Goal: Task Accomplishment & Management: Manage account settings

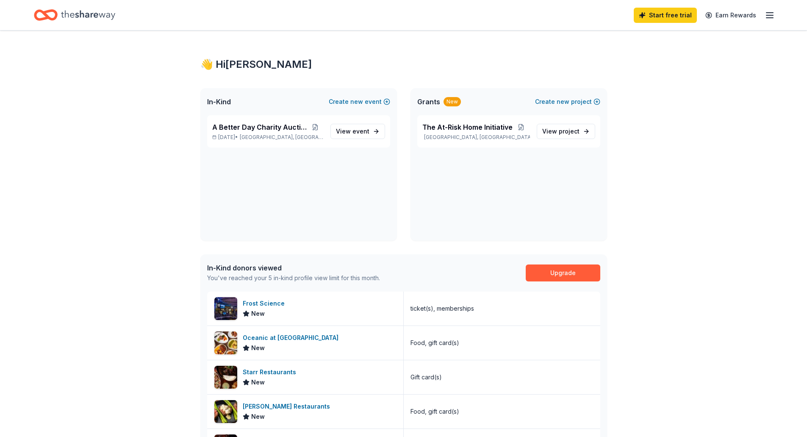
click at [770, 14] on icon "button" at bounding box center [770, 15] width 10 height 10
click at [666, 142] on button "Logout" at bounding box center [666, 141] width 22 height 10
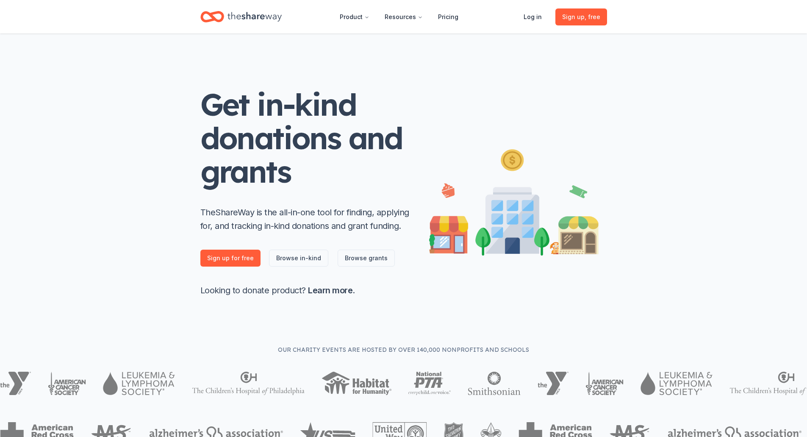
drag, startPoint x: 344, startPoint y: 1, endPoint x: 612, endPoint y: 70, distance: 276.2
click at [612, 70] on div "Get in-kind donations and grants TheShareWay is the all-in-one tool for finding…" at bounding box center [404, 188] width 434 height 311
click at [538, 18] on link "Log in" at bounding box center [533, 16] width 32 height 17
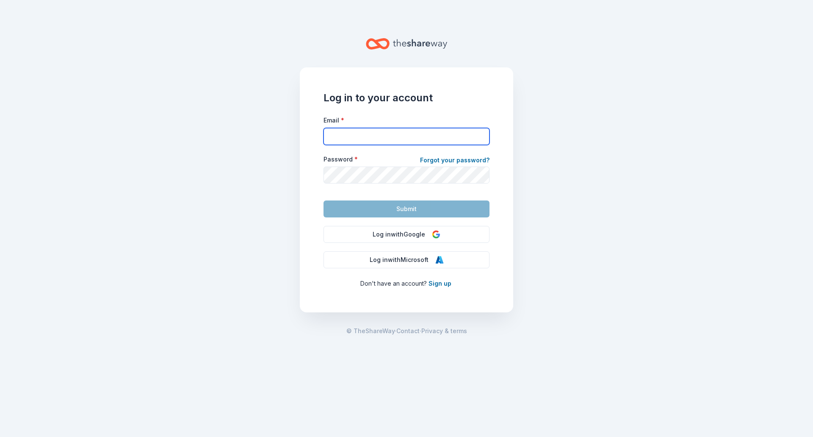
click at [358, 137] on input "Email *" at bounding box center [407, 136] width 166 height 17
type input "[EMAIL_ADDRESS][DOMAIN_NAME]"
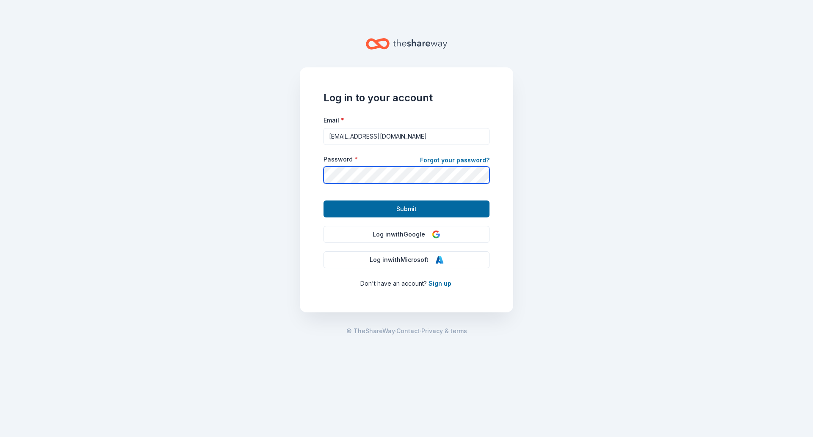
click at [324, 200] on button "Submit" at bounding box center [407, 208] width 166 height 17
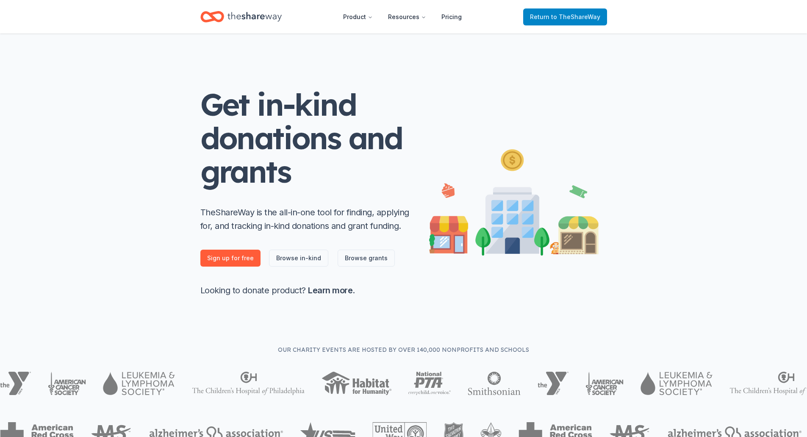
click at [572, 20] on span "to TheShareWay" at bounding box center [575, 16] width 49 height 7
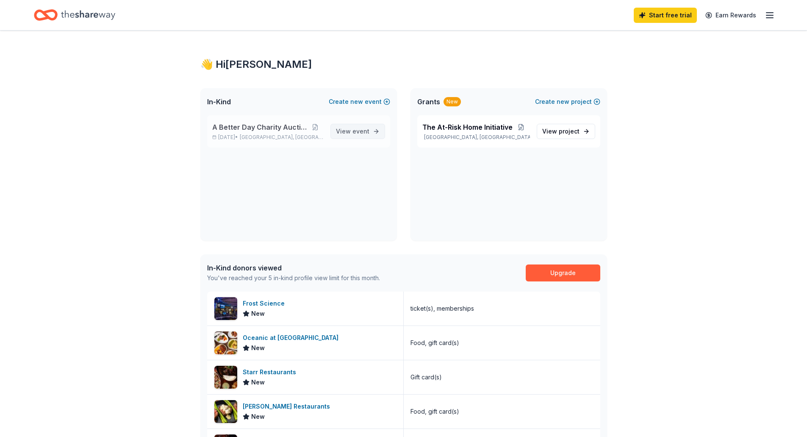
click at [351, 130] on span "View event" at bounding box center [352, 131] width 33 height 10
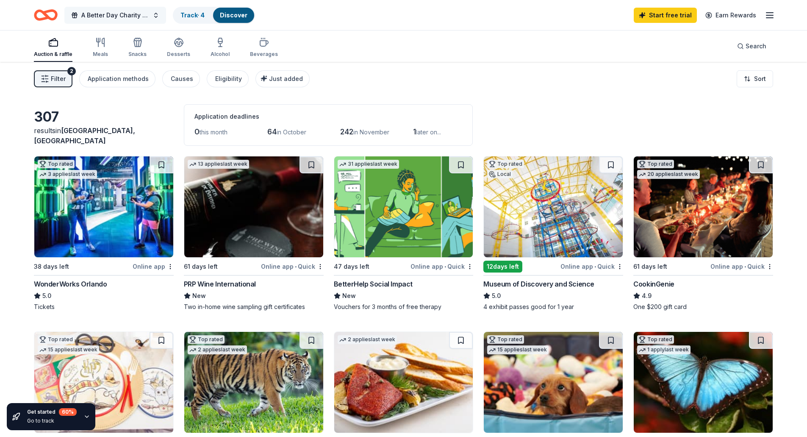
click at [158, 13] on button "A Better Day Charity Auction" at bounding box center [115, 15] width 102 height 17
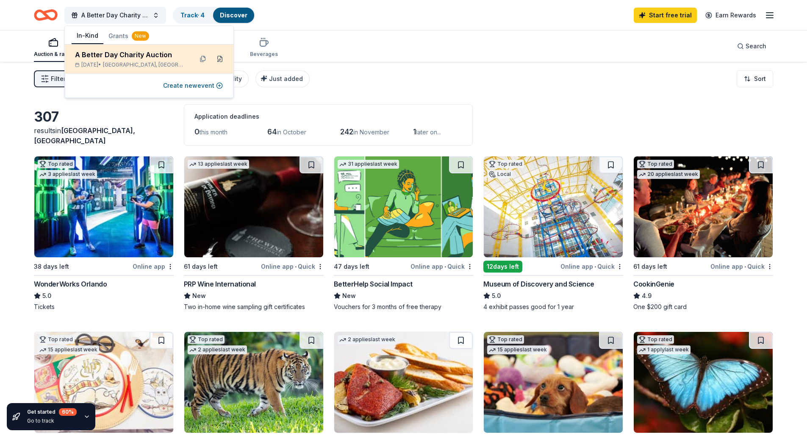
click at [219, 58] on button at bounding box center [220, 59] width 14 height 14
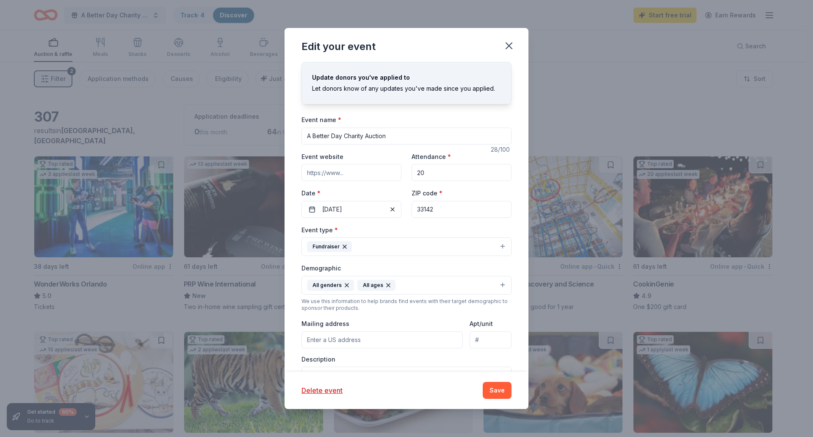
click at [343, 172] on input "Event website" at bounding box center [352, 172] width 100 height 17
paste input "[URL][DOMAIN_NAME]"
type input "[URL][DOMAIN_NAME]"
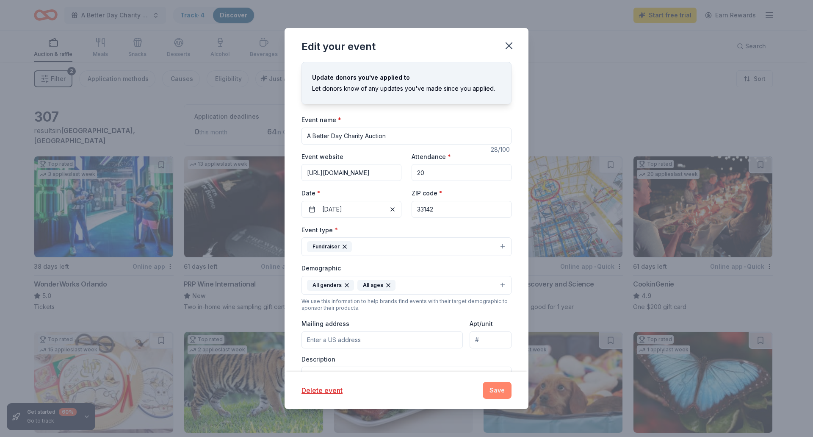
click at [499, 390] on button "Save" at bounding box center [497, 390] width 29 height 17
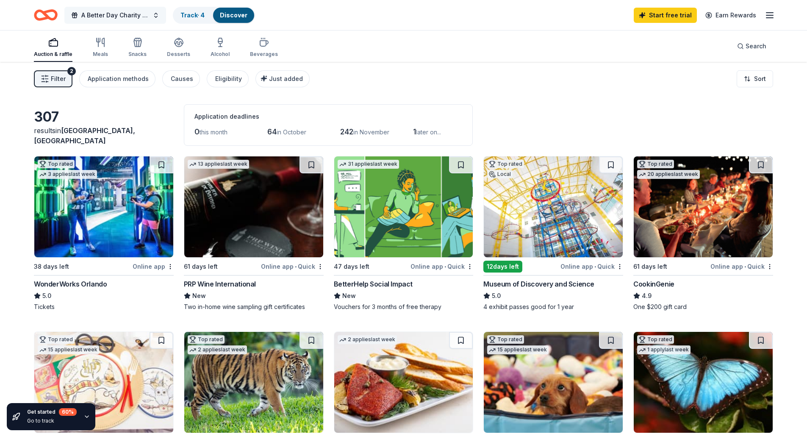
click at [157, 13] on button "A Better Day Charity Auction" at bounding box center [115, 15] width 102 height 17
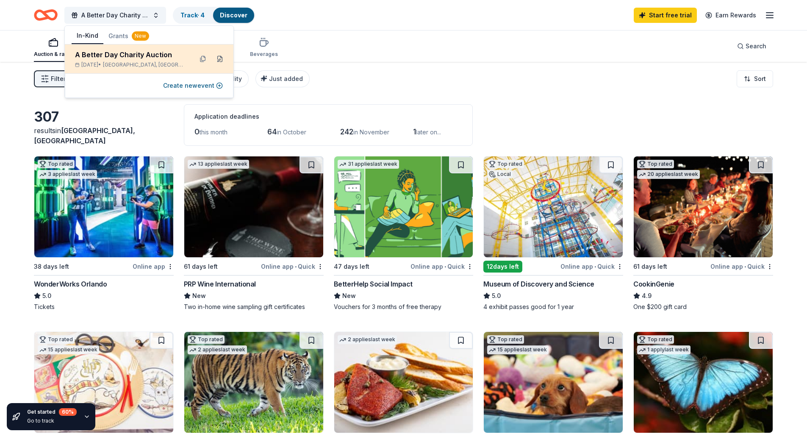
click at [221, 60] on button at bounding box center [220, 59] width 14 height 14
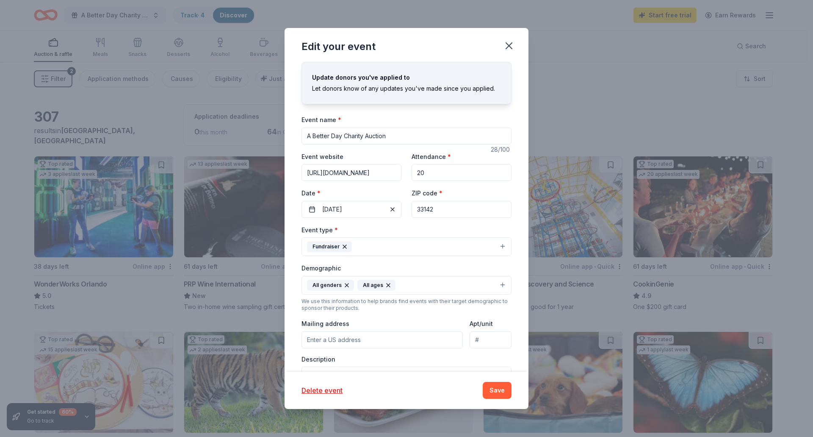
click at [363, 177] on input "[URL][DOMAIN_NAME]" at bounding box center [352, 172] width 100 height 17
type input "h"
click at [365, 171] on input "Event website" at bounding box center [352, 172] width 100 height 17
click at [379, 172] on input "Event website" at bounding box center [352, 172] width 100 height 17
click at [339, 174] on input "Event website" at bounding box center [352, 172] width 100 height 17
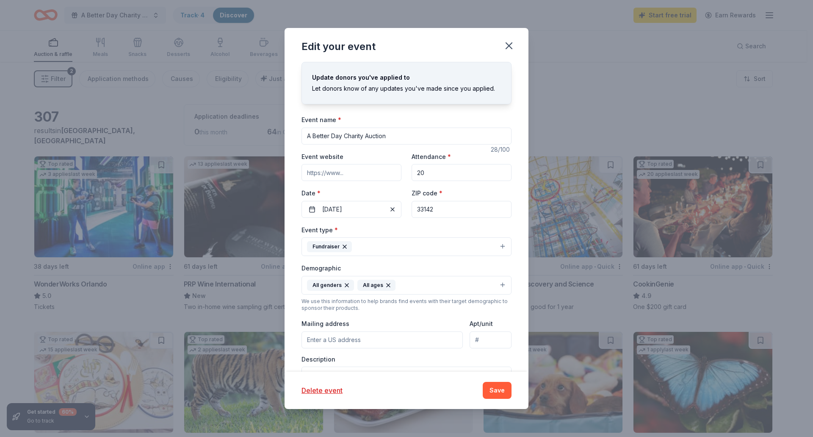
paste input "[URL][DOMAIN_NAME]"
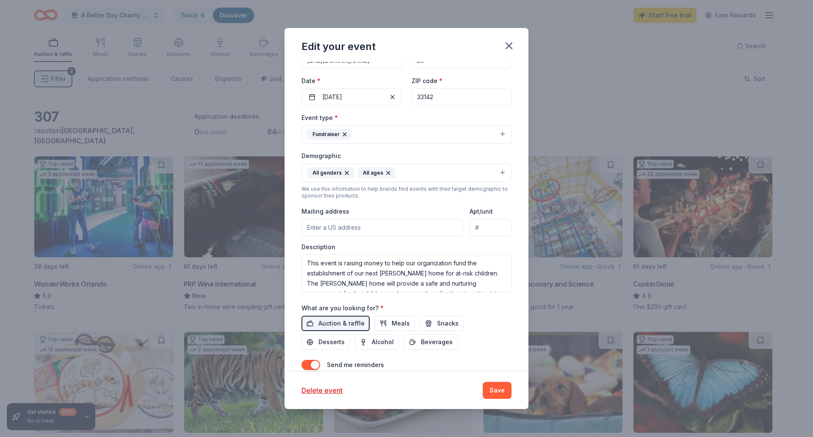
scroll to position [127, 0]
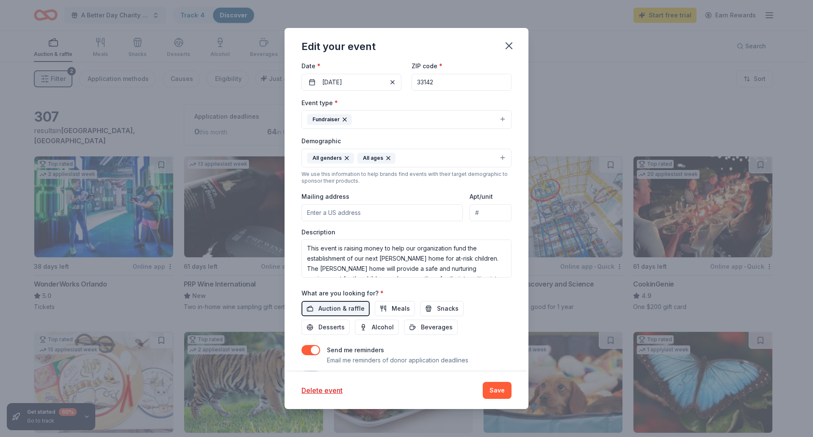
type input "[URL][DOMAIN_NAME]"
click at [355, 212] on input "Mailing address" at bounding box center [382, 212] width 161 height 17
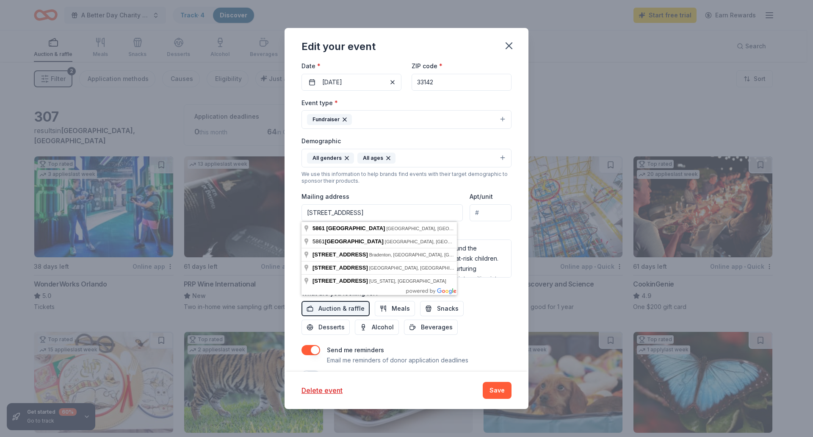
type input "[STREET_ADDRESS]"
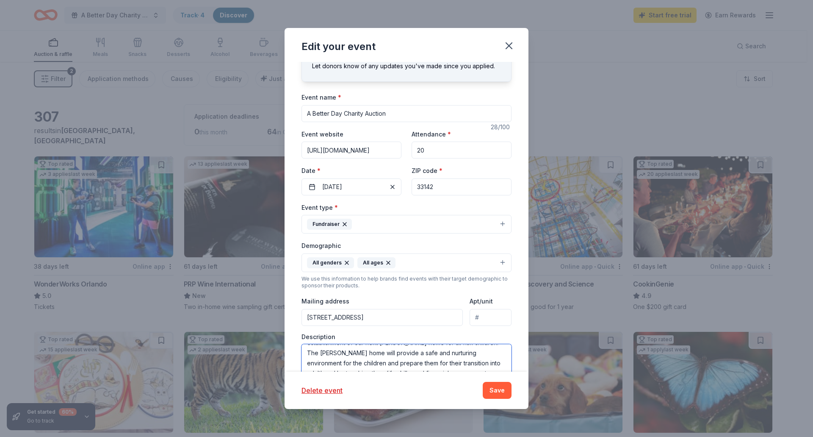
scroll to position [0, 0]
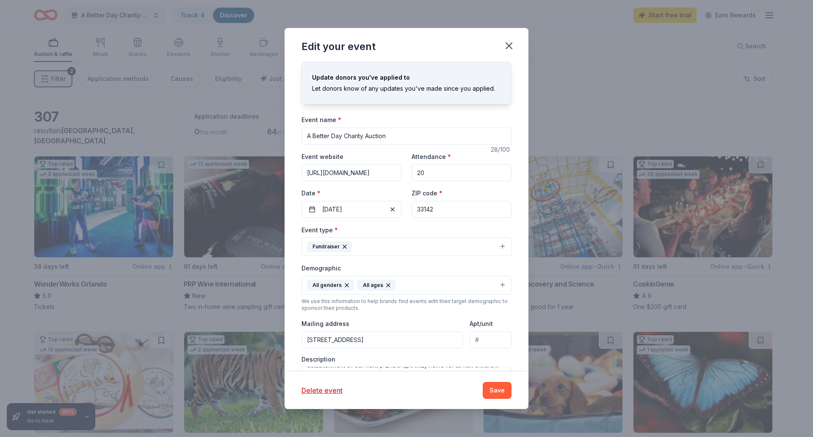
click at [365, 171] on input "[URL][DOMAIN_NAME]" at bounding box center [352, 172] width 100 height 17
click at [493, 390] on button "Save" at bounding box center [497, 390] width 29 height 17
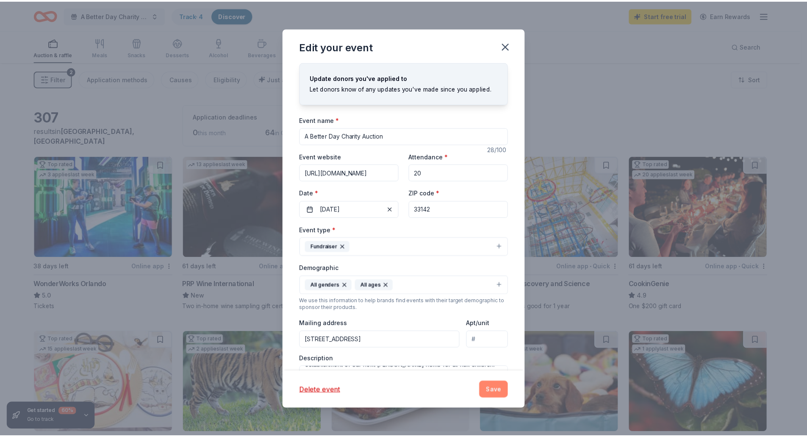
scroll to position [0, 0]
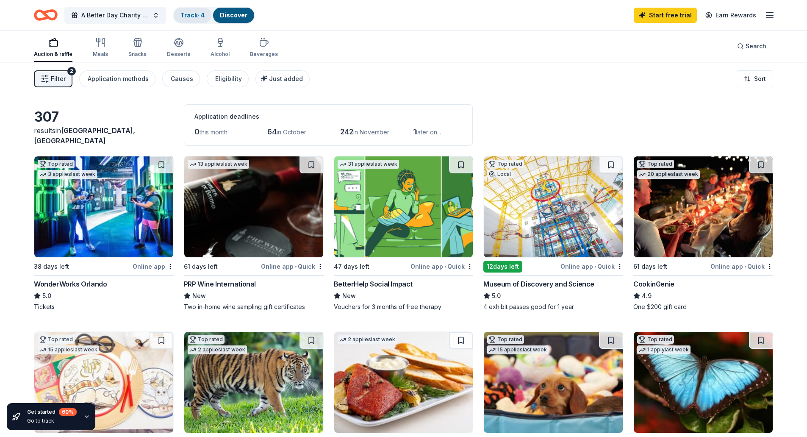
click at [191, 14] on link "Track · 4" at bounding box center [192, 14] width 24 height 7
